Goal: Check status: Check status

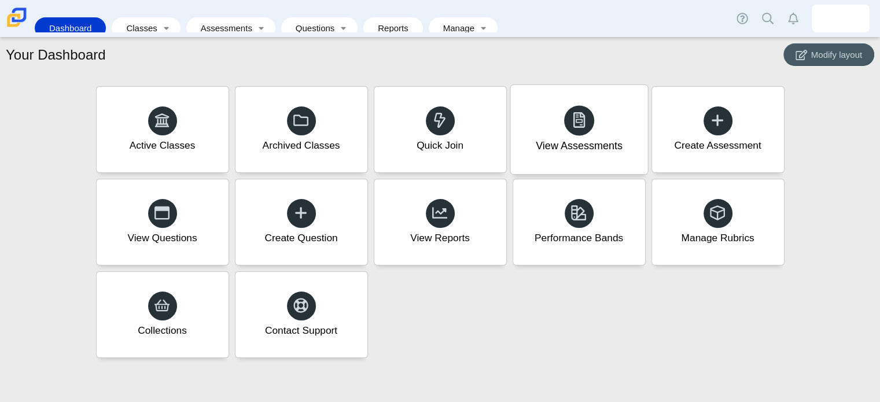
click at [591, 127] on div at bounding box center [579, 120] width 30 height 30
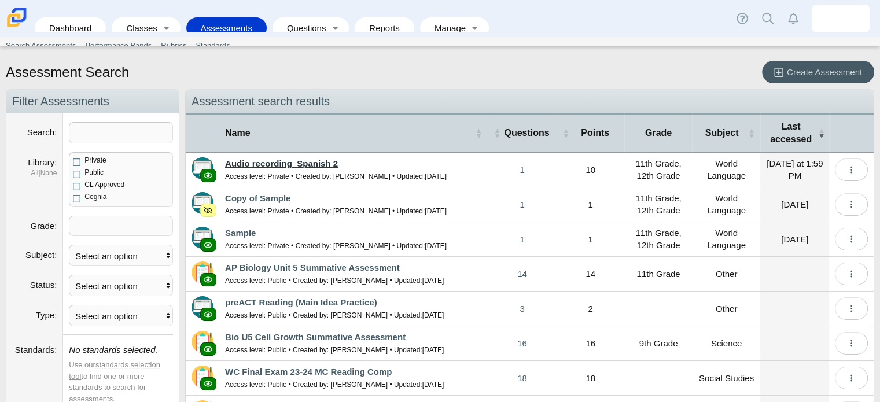
click at [289, 167] on link "Audio recording_Spanish 2" at bounding box center [281, 164] width 113 height 10
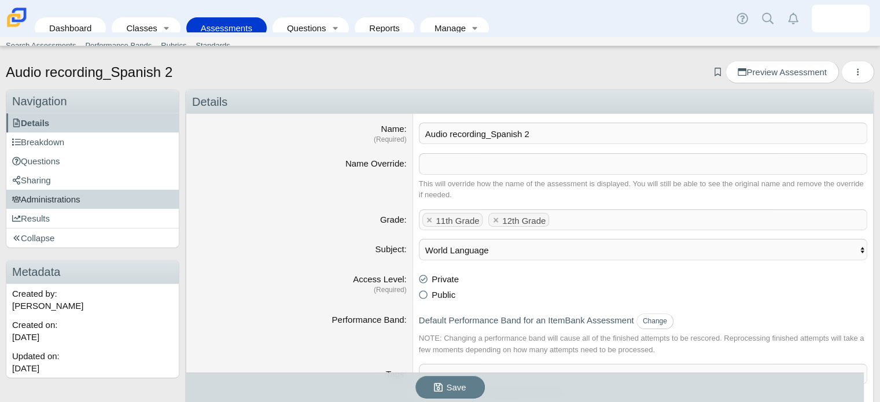
click at [124, 201] on link "Administrations" at bounding box center [92, 199] width 172 height 19
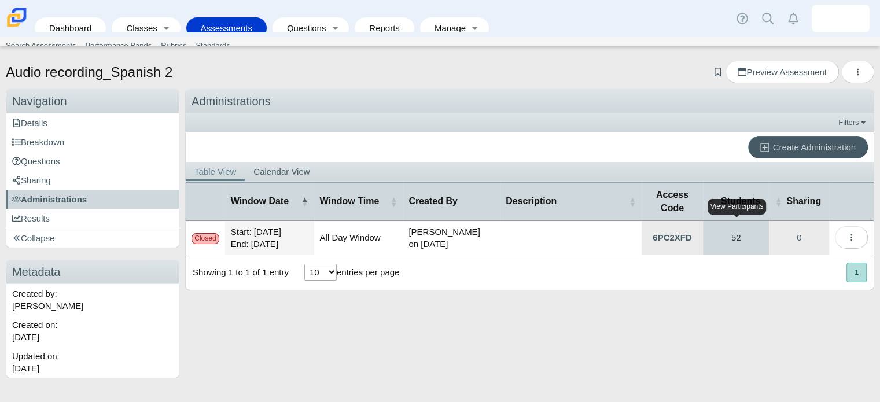
click at [734, 233] on link "52" at bounding box center [736, 238] width 67 height 34
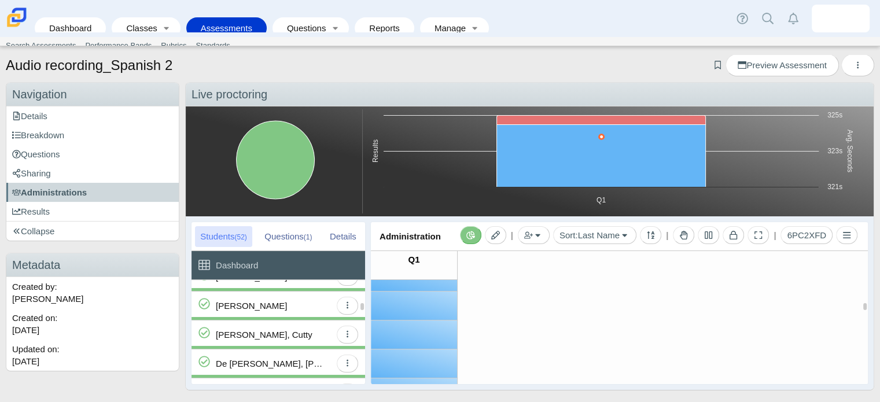
scroll to position [406, 0]
